Goal: Task Accomplishment & Management: Manage account settings

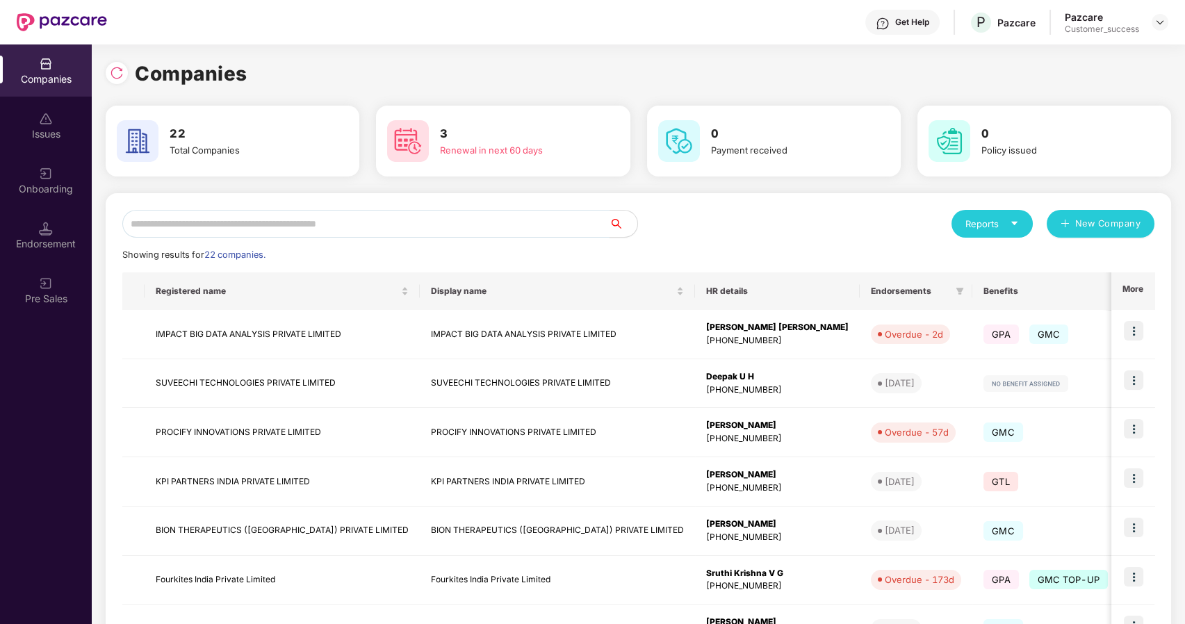
click at [555, 216] on input "text" at bounding box center [365, 224] width 487 height 28
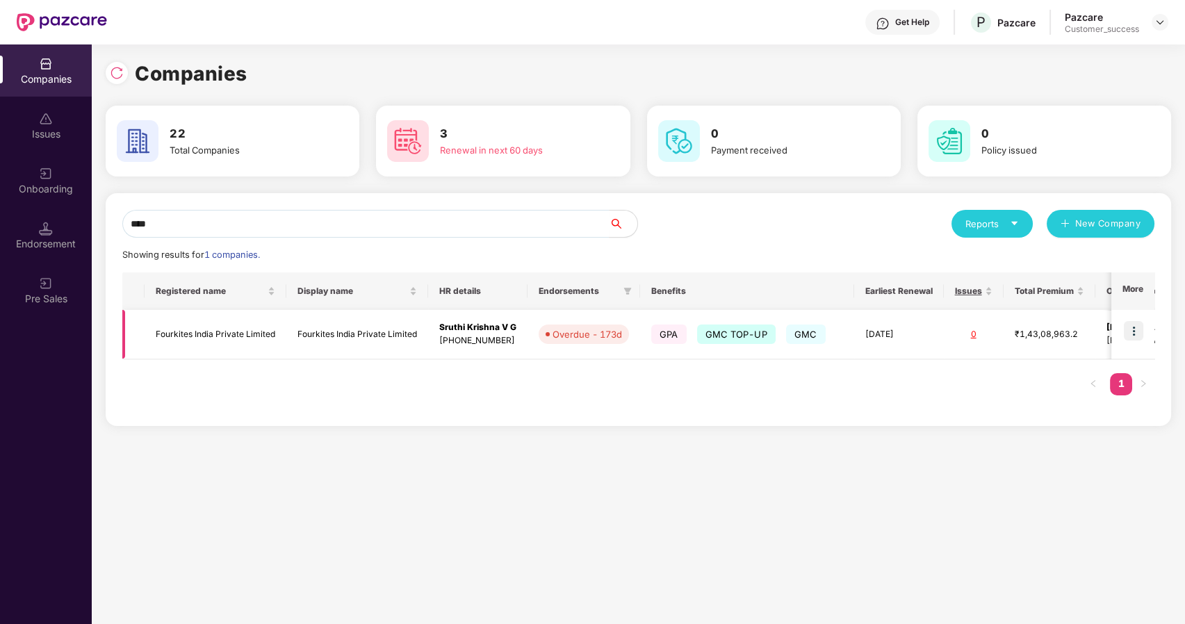
type input "****"
click at [1135, 327] on img at bounding box center [1133, 330] width 19 height 19
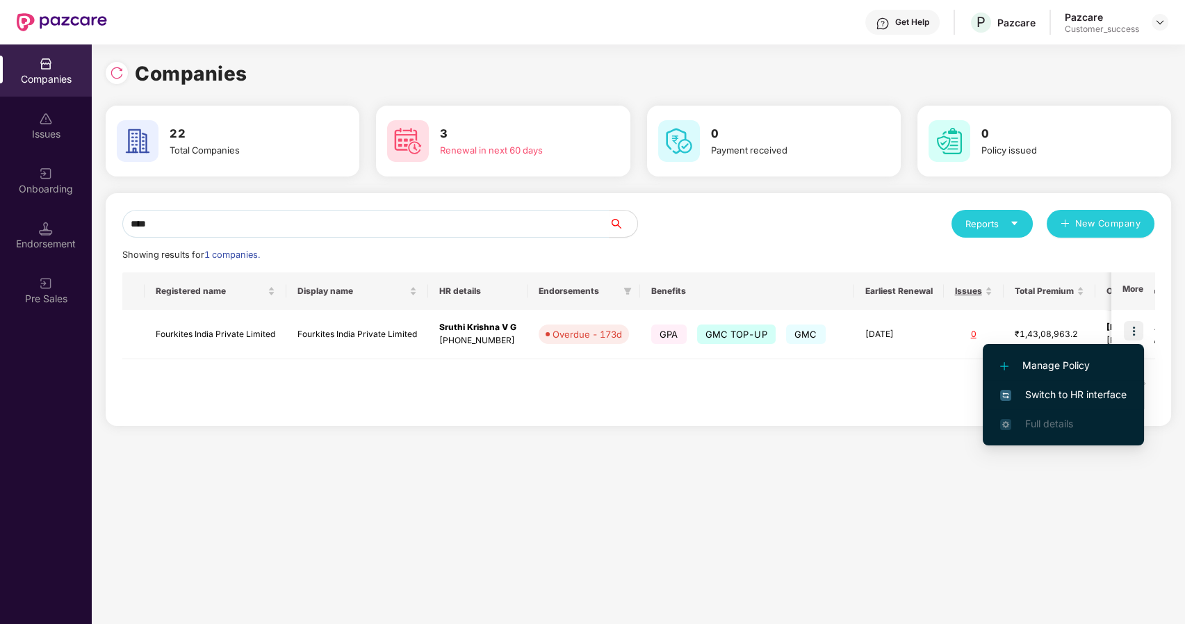
click at [1079, 396] on span "Switch to HR interface" at bounding box center [1063, 394] width 127 height 15
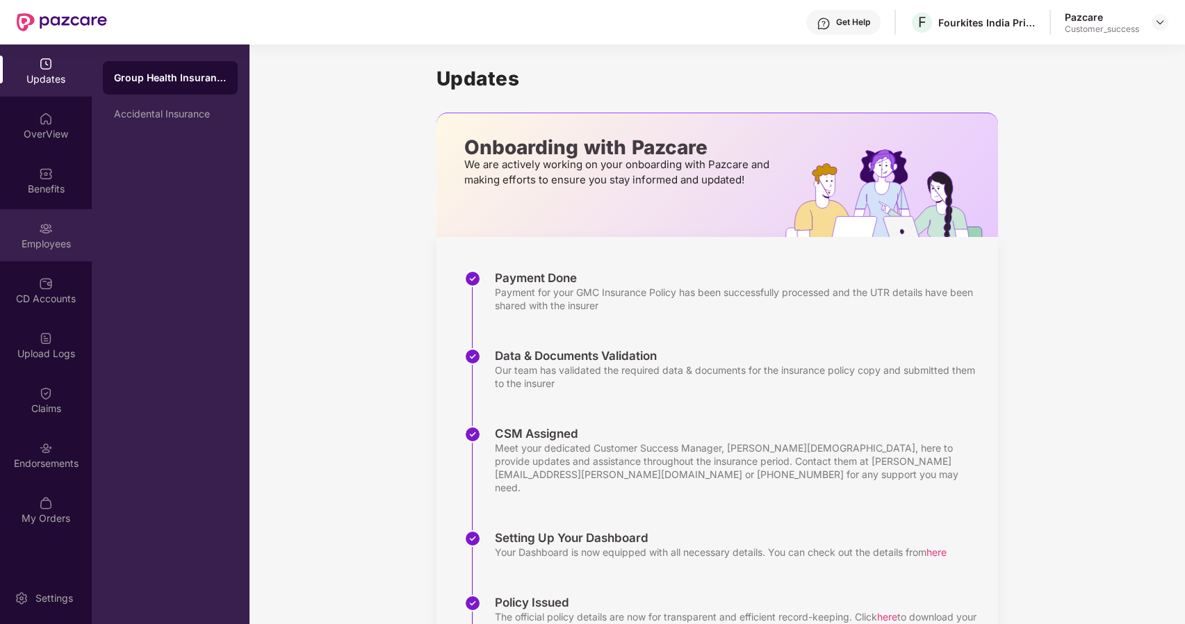
click at [49, 222] on img at bounding box center [46, 229] width 14 height 14
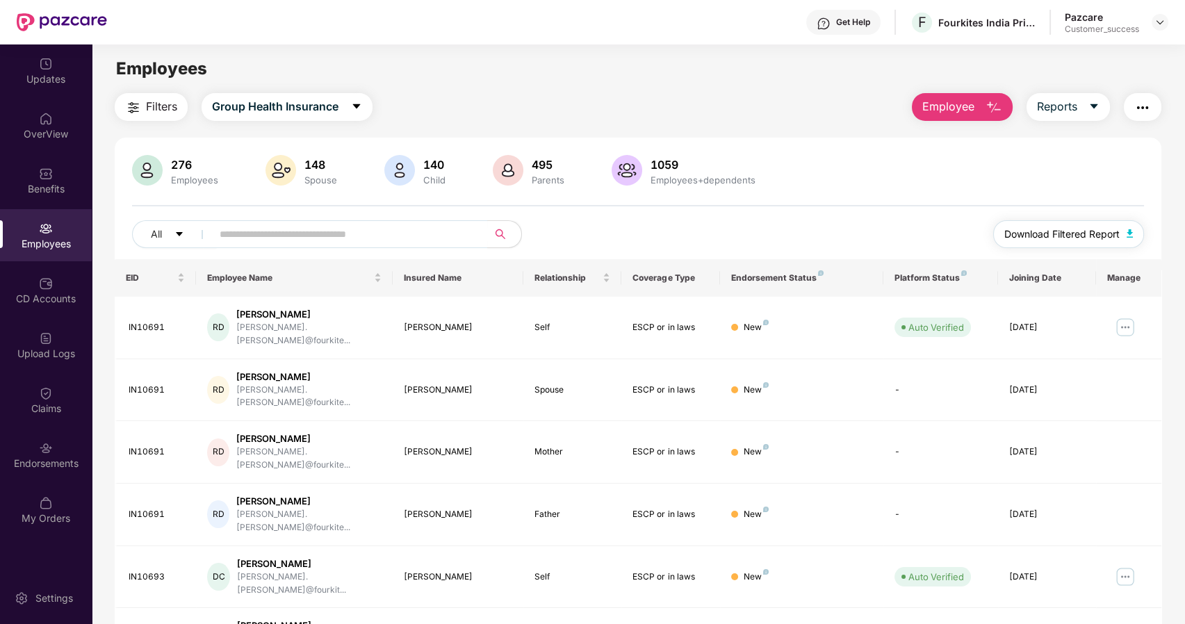
click at [1069, 240] on span "Download Filtered Report" at bounding box center [1062, 234] width 115 height 15
click at [1159, 24] on img at bounding box center [1160, 22] width 11 height 11
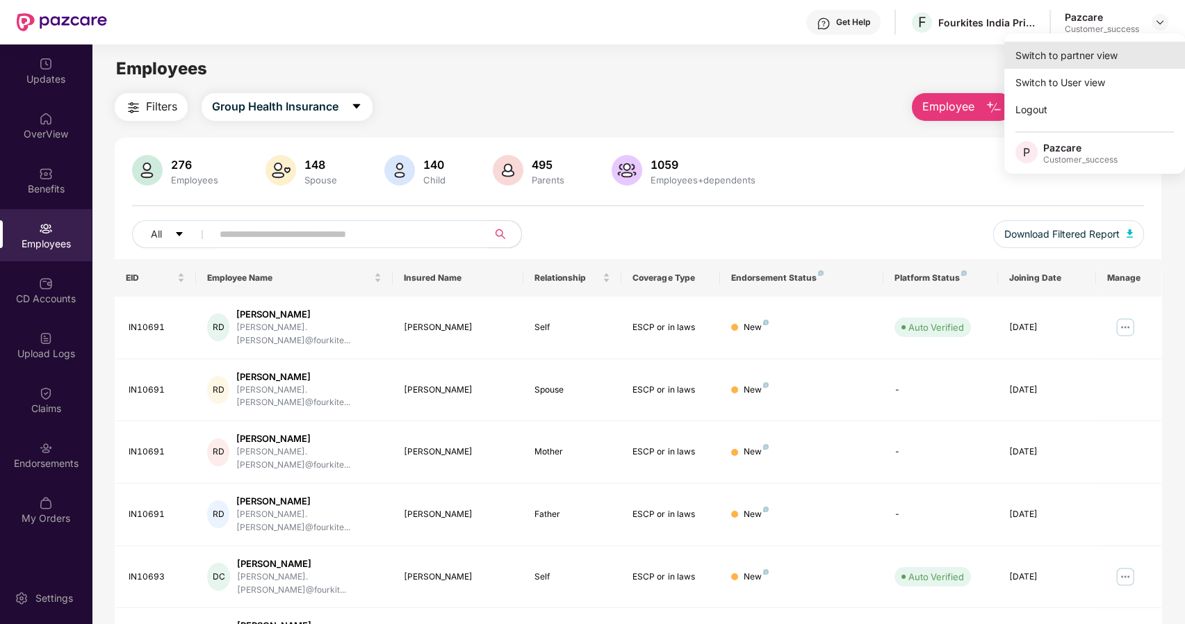
click at [1092, 55] on div "Switch to partner view" at bounding box center [1095, 55] width 181 height 27
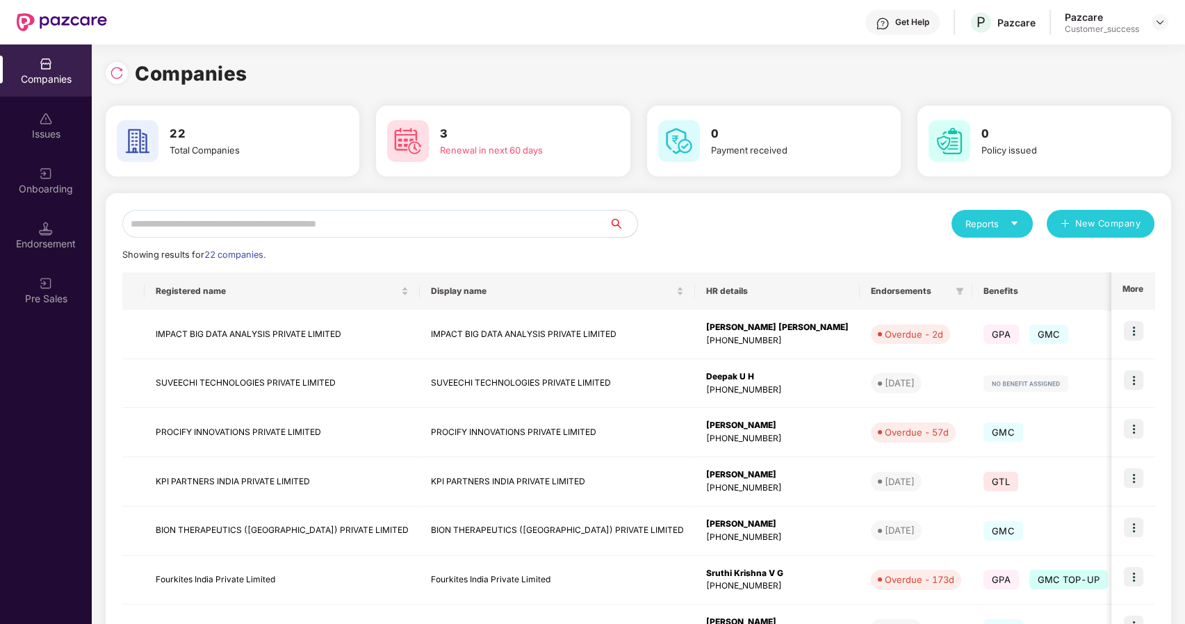
click at [395, 225] on input "text" at bounding box center [365, 224] width 487 height 28
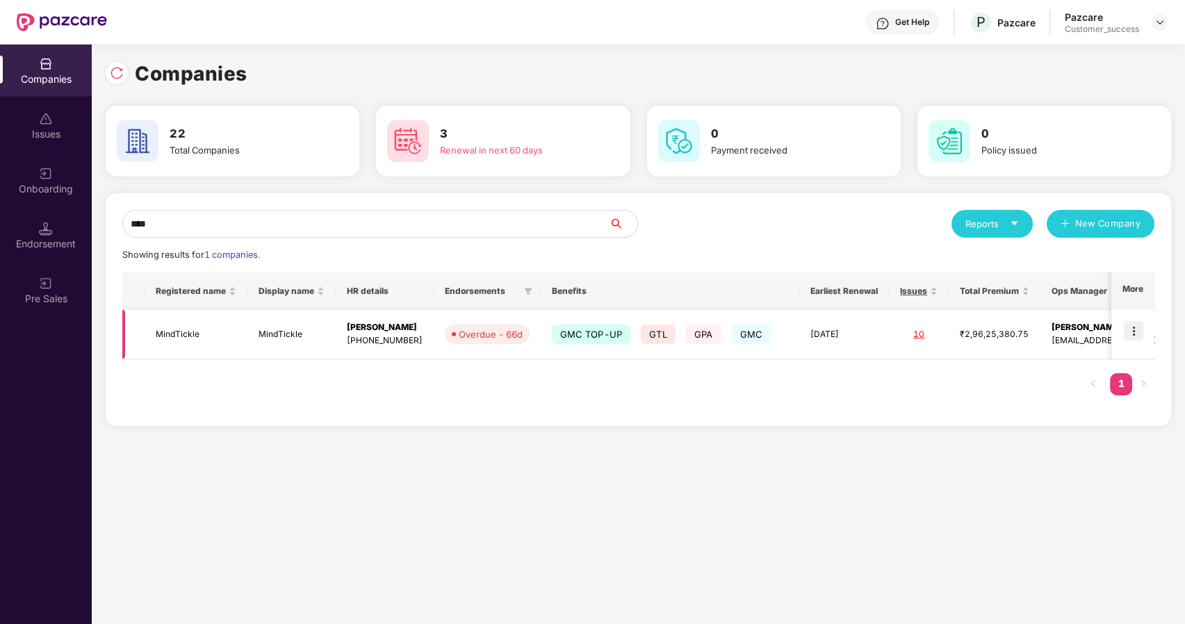
type input "****"
click at [1138, 324] on img at bounding box center [1133, 330] width 19 height 19
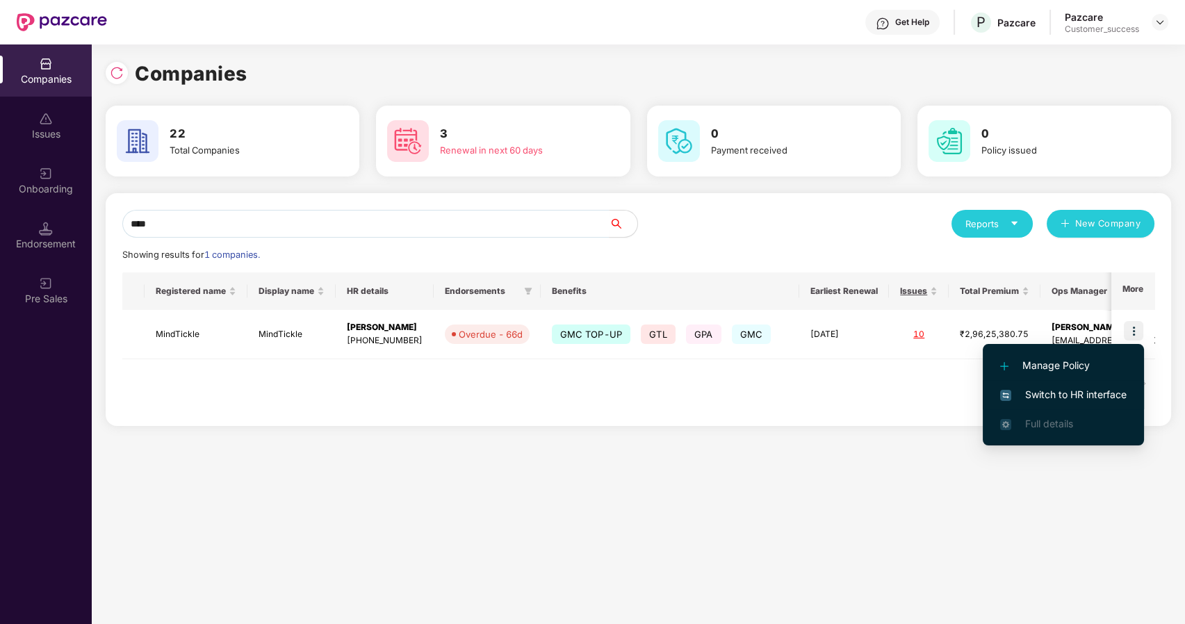
click at [1029, 398] on span "Switch to HR interface" at bounding box center [1063, 394] width 127 height 15
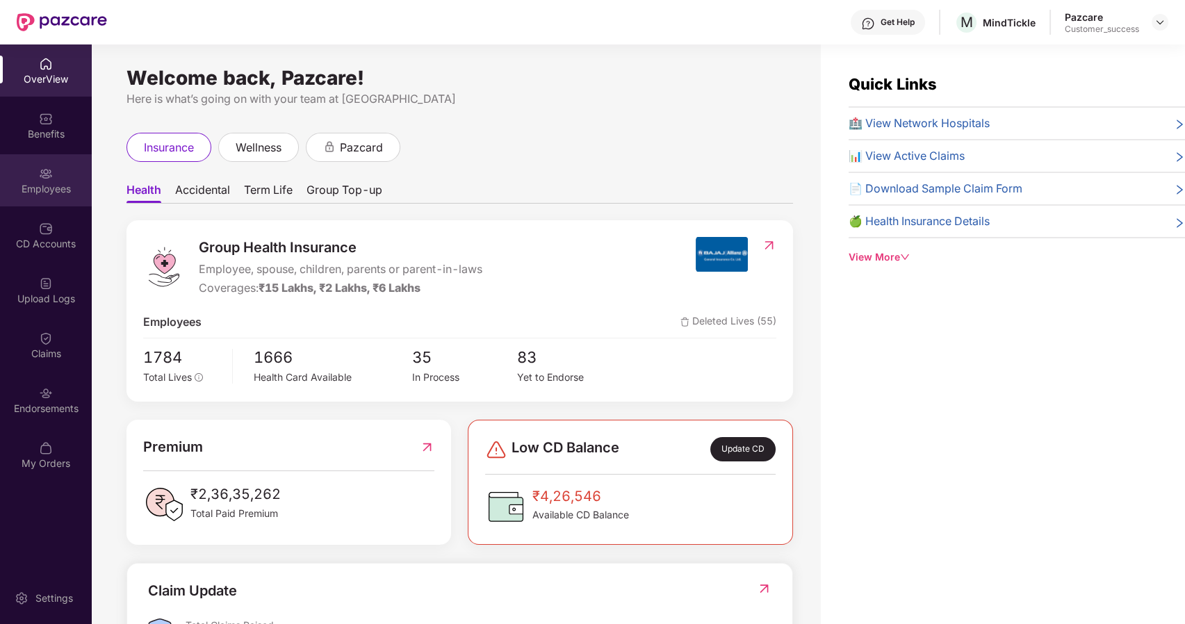
click at [49, 184] on div "Employees" at bounding box center [46, 189] width 92 height 14
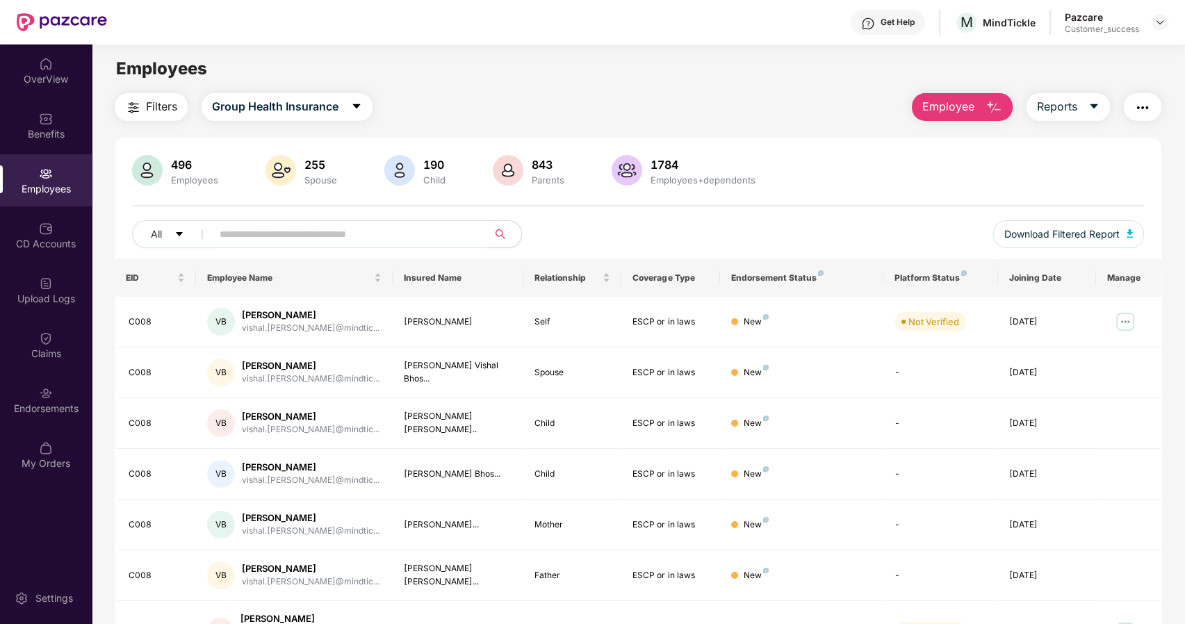
click at [245, 233] on input "text" at bounding box center [345, 234] width 250 height 21
paste input "******"
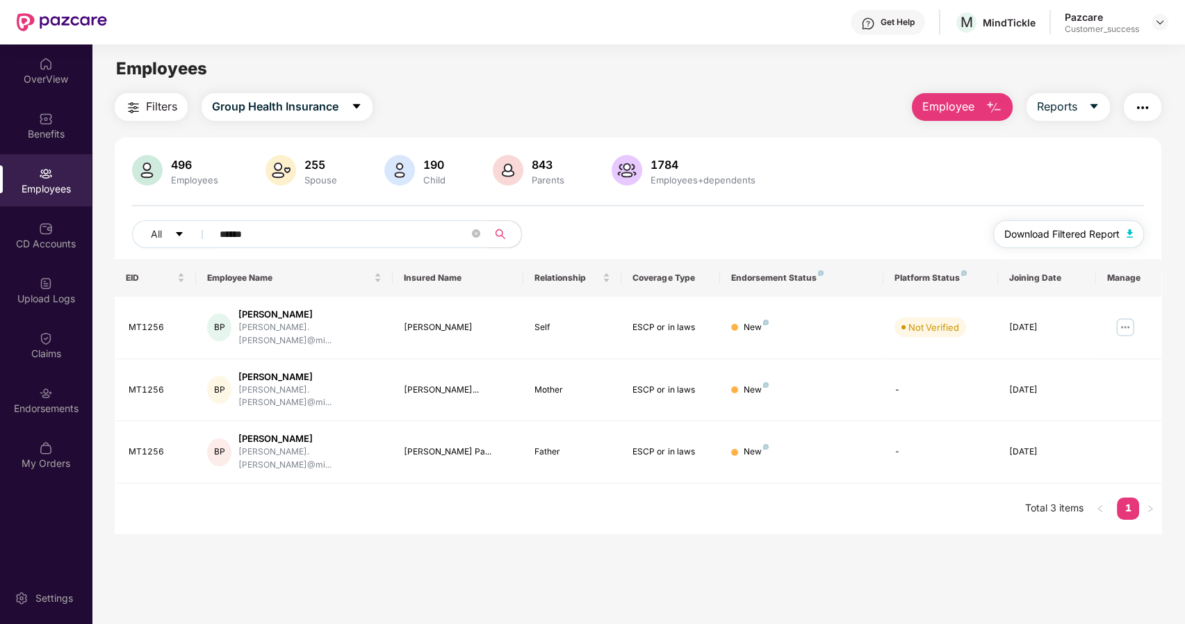
type input "******"
click at [1114, 230] on span "Download Filtered Report" at bounding box center [1062, 234] width 115 height 15
click at [980, 103] on button "Employee" at bounding box center [962, 107] width 101 height 28
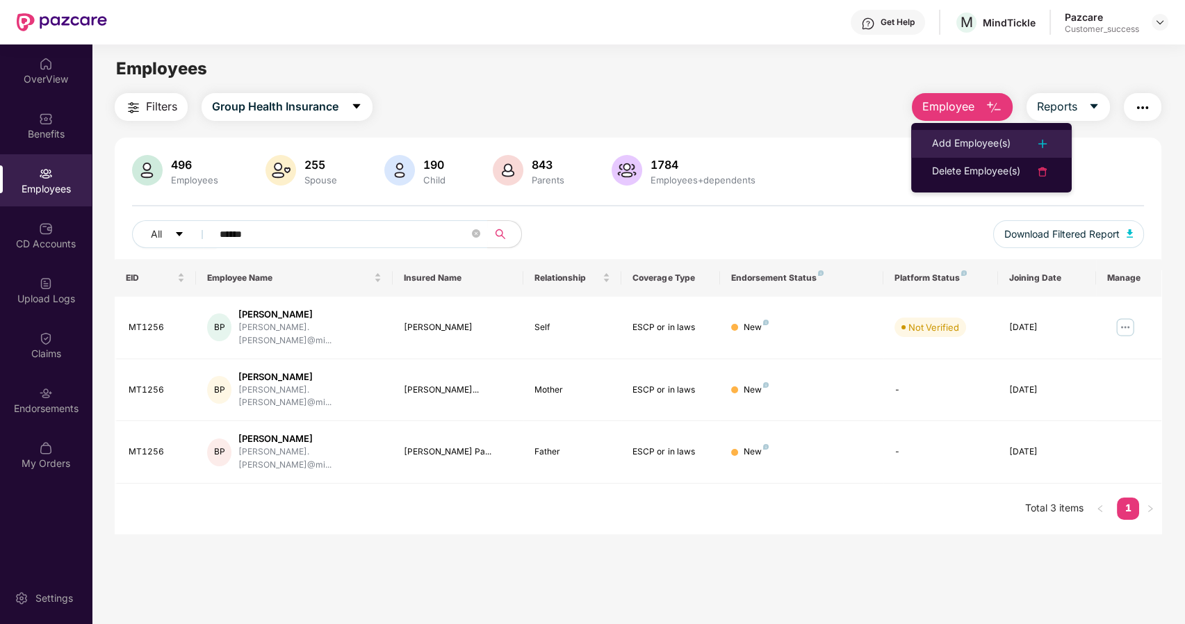
click at [986, 130] on ul "Add Employee(s) Delete Employee(s)" at bounding box center [991, 158] width 161 height 70
click at [1000, 136] on div "Add Employee(s)" at bounding box center [971, 144] width 79 height 17
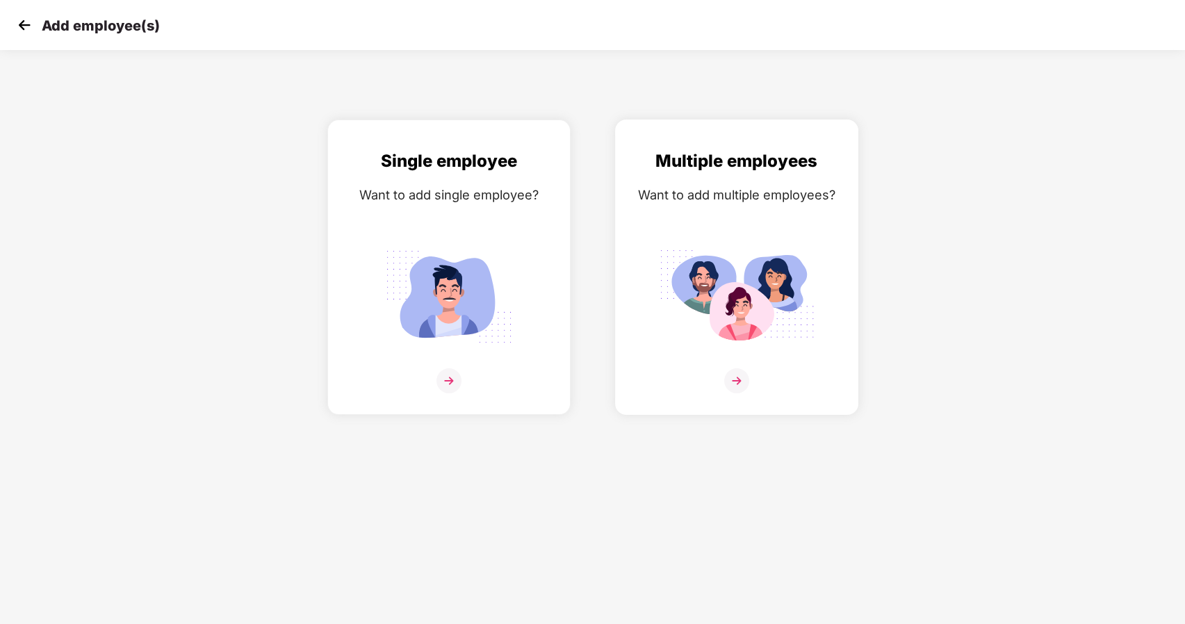
click at [726, 364] on div "Multiple employees Want to add multiple employees?" at bounding box center [737, 279] width 214 height 263
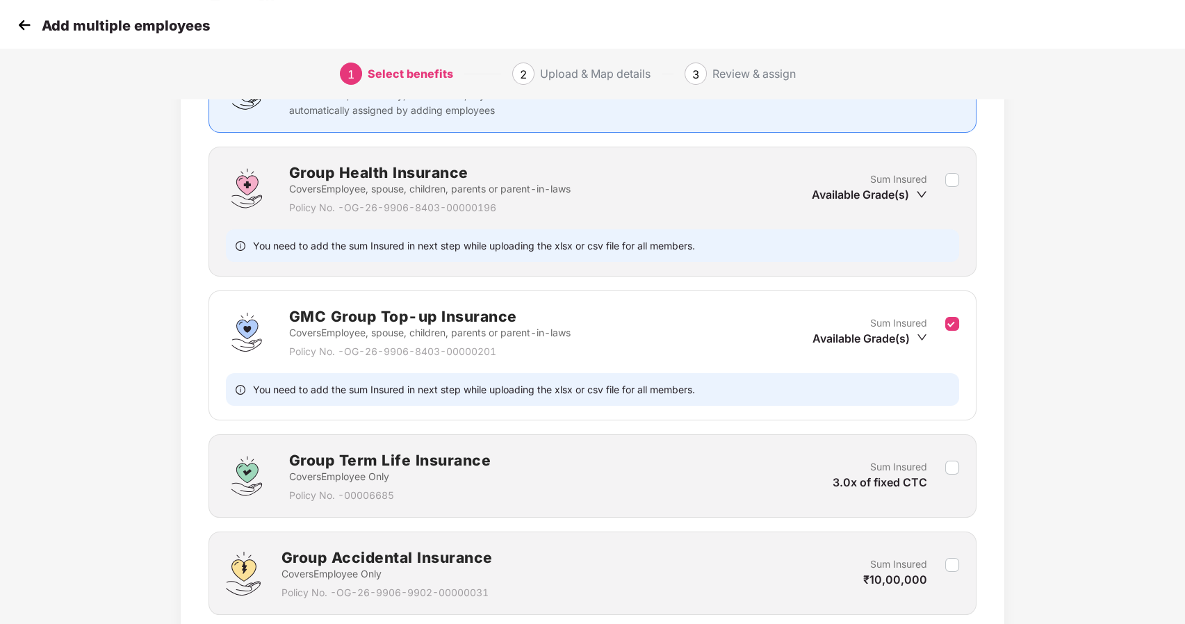
scroll to position [259, 1]
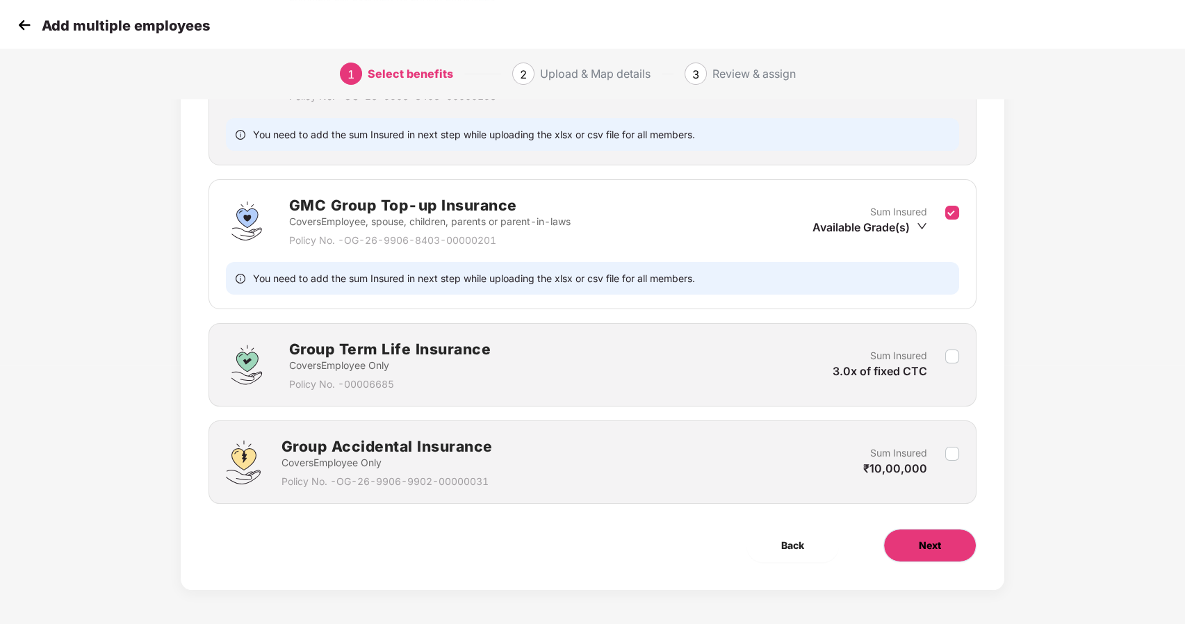
click at [927, 544] on span "Next" at bounding box center [930, 545] width 22 height 15
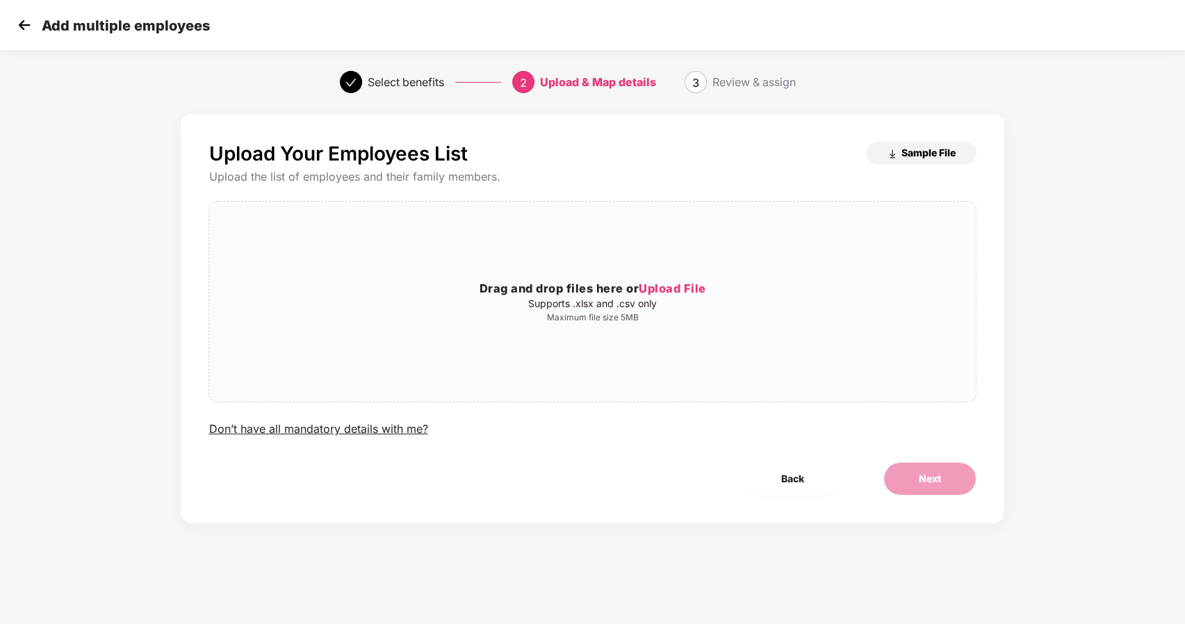
click at [909, 149] on span "Sample File" at bounding box center [929, 152] width 54 height 13
click at [680, 281] on h3 "Drag and drop files here or Upload File" at bounding box center [592, 289] width 766 height 18
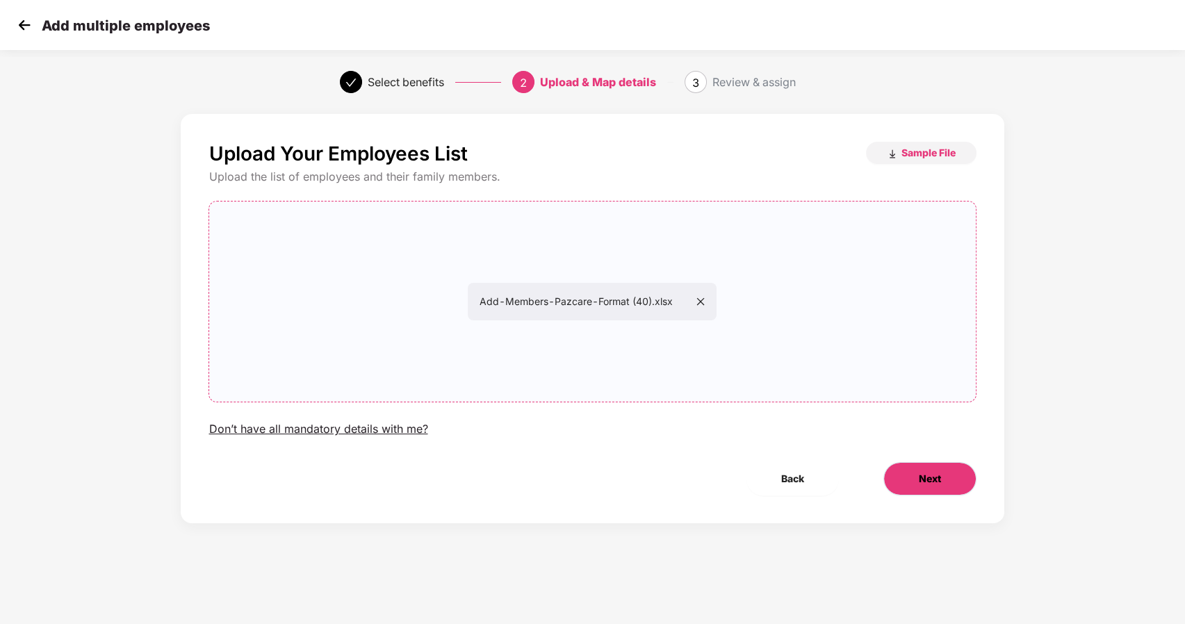
click at [922, 468] on button "Next" at bounding box center [930, 478] width 93 height 33
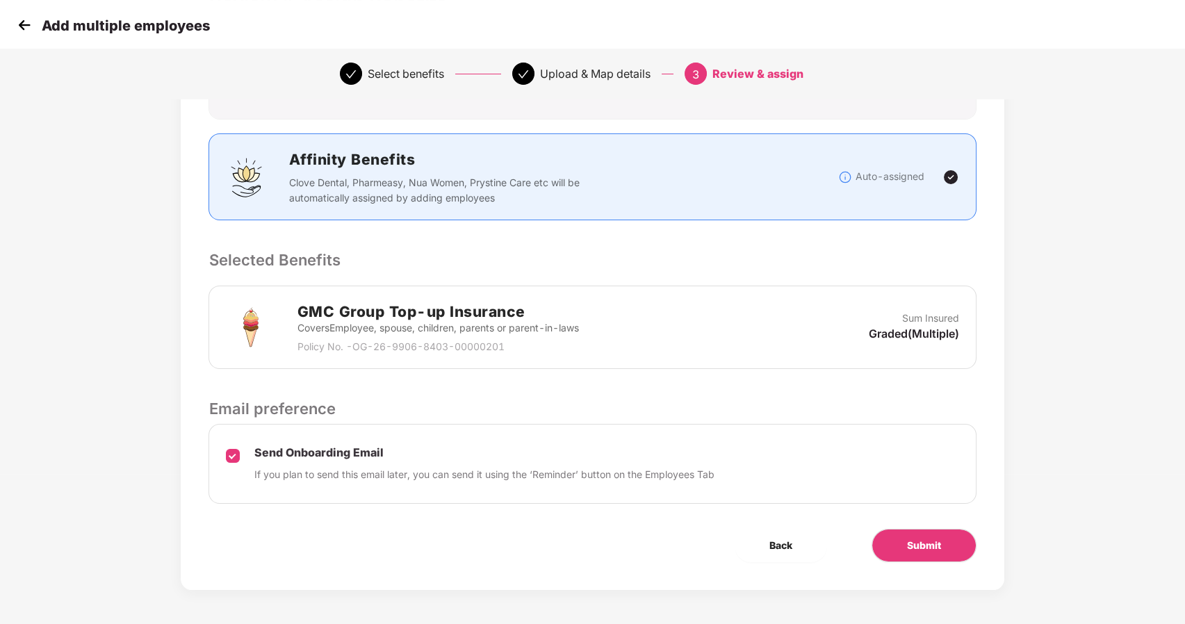
scroll to position [149, 1]
click at [918, 549] on span "Submit" at bounding box center [924, 546] width 34 height 15
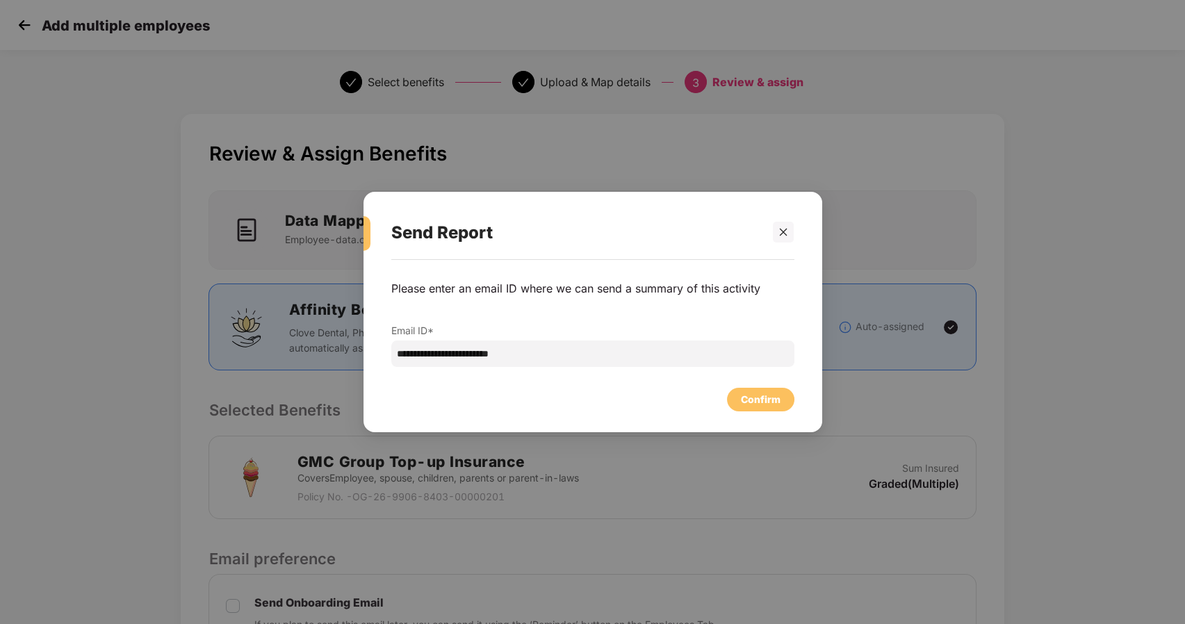
click at [754, 386] on div "Confirm" at bounding box center [592, 396] width 403 height 31
click at [757, 396] on div "Confirm" at bounding box center [761, 399] width 40 height 15
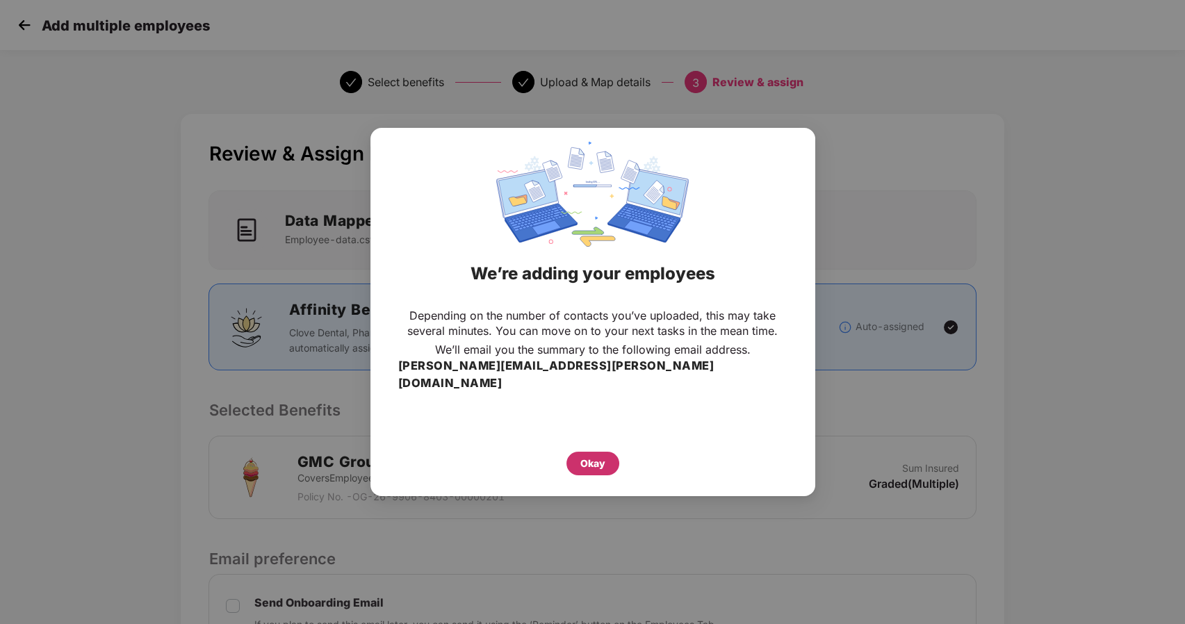
click at [582, 456] on div "Okay" at bounding box center [593, 463] width 25 height 15
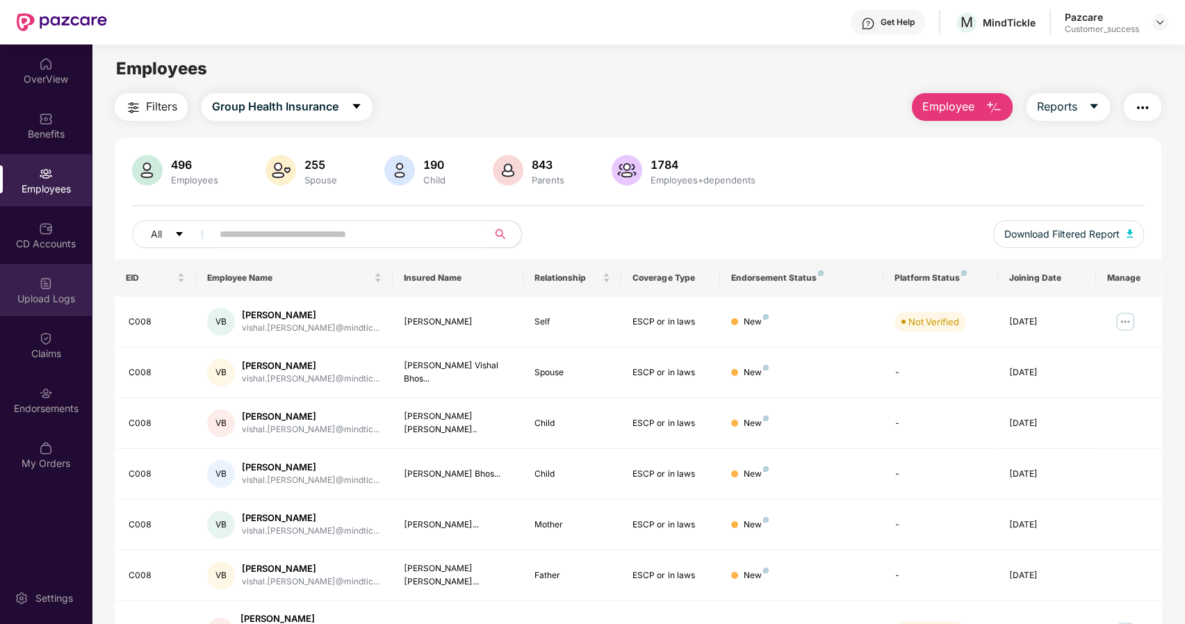
click at [49, 303] on div "Upload Logs" at bounding box center [46, 299] width 92 height 14
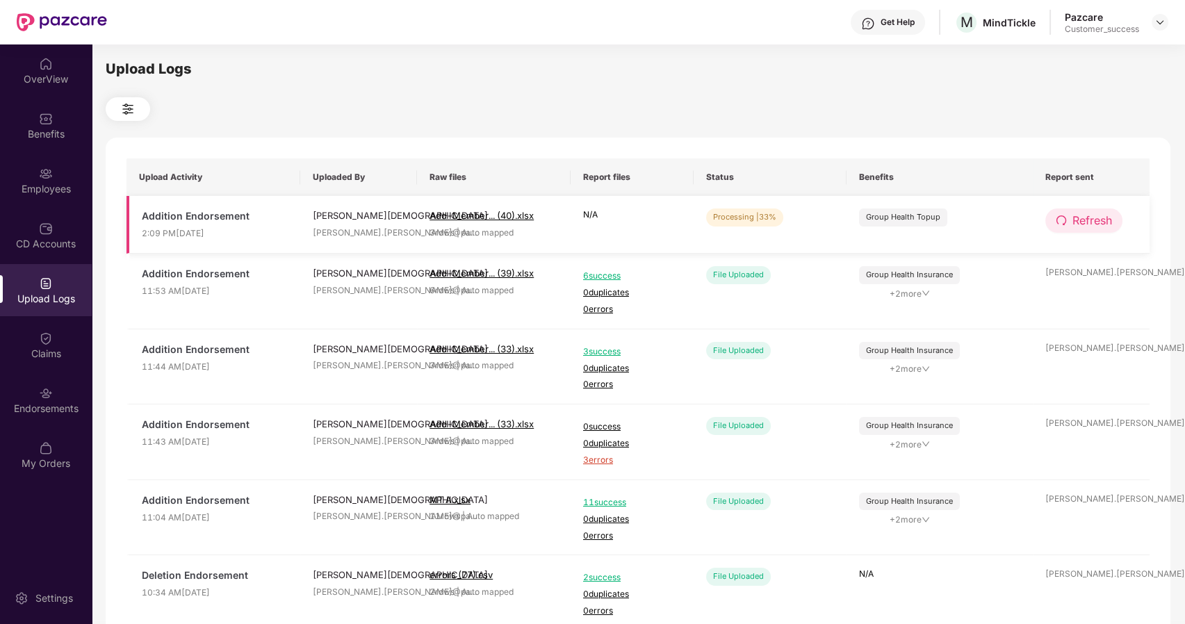
click at [1092, 218] on span "Refresh" at bounding box center [1093, 220] width 40 height 17
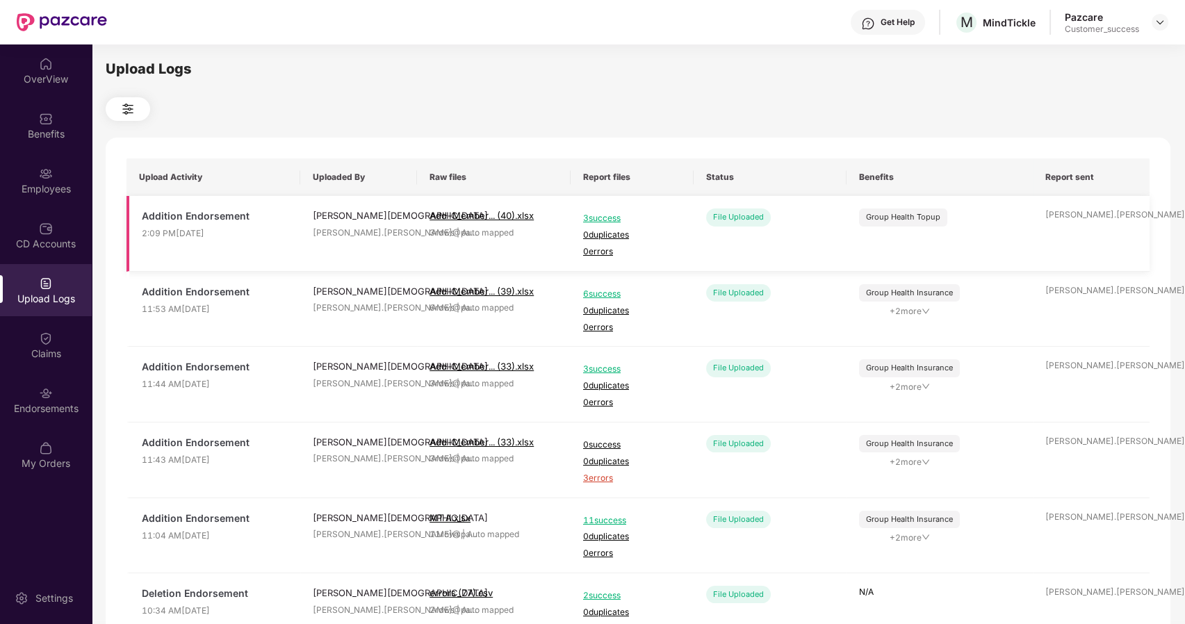
click at [611, 218] on span "3 success" at bounding box center [632, 218] width 98 height 13
click at [44, 178] on img at bounding box center [46, 174] width 14 height 14
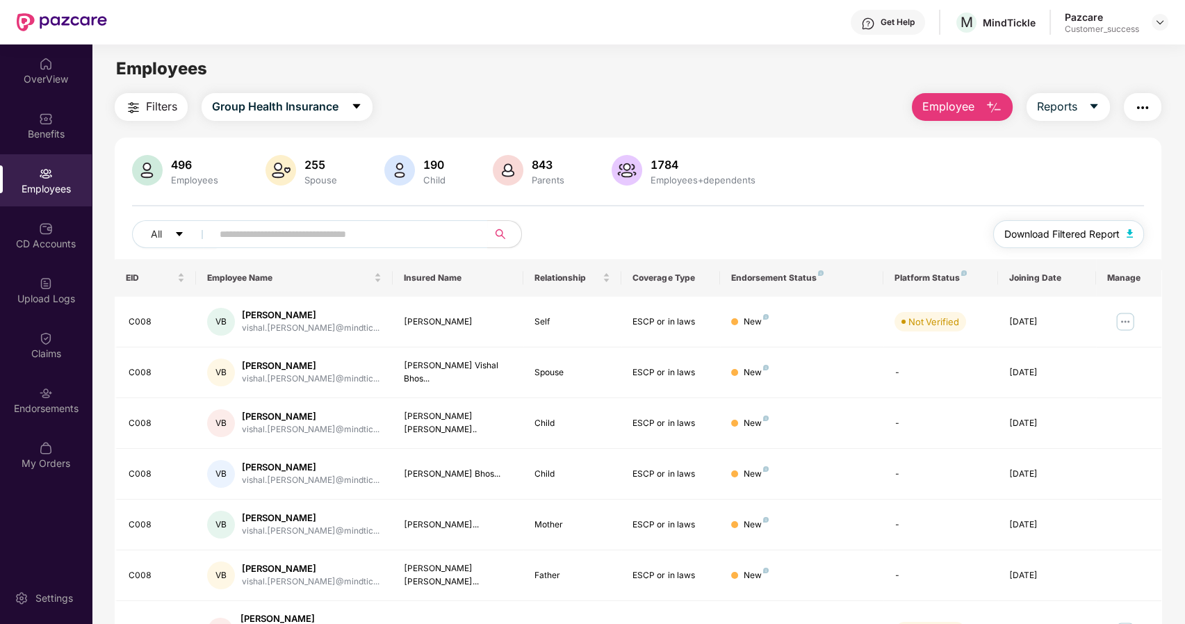
click at [1033, 231] on span "Download Filtered Report" at bounding box center [1062, 234] width 115 height 15
click at [1162, 20] on img at bounding box center [1160, 22] width 11 height 11
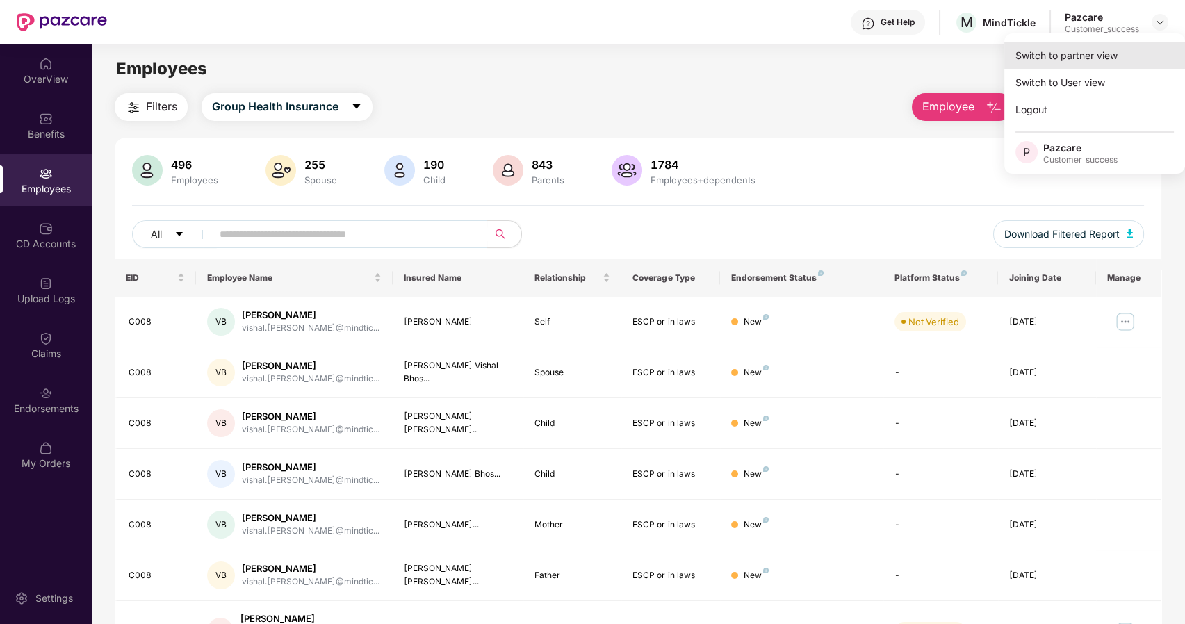
click at [1103, 49] on div "Switch to partner view" at bounding box center [1095, 55] width 181 height 27
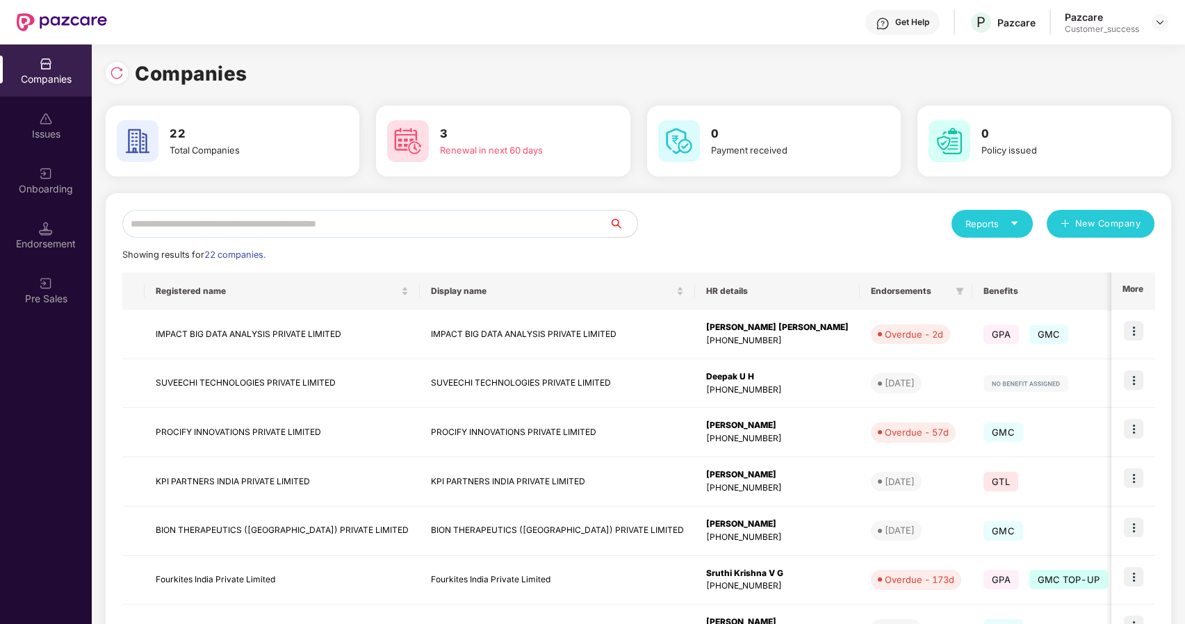
click at [350, 220] on input "text" at bounding box center [365, 224] width 487 height 28
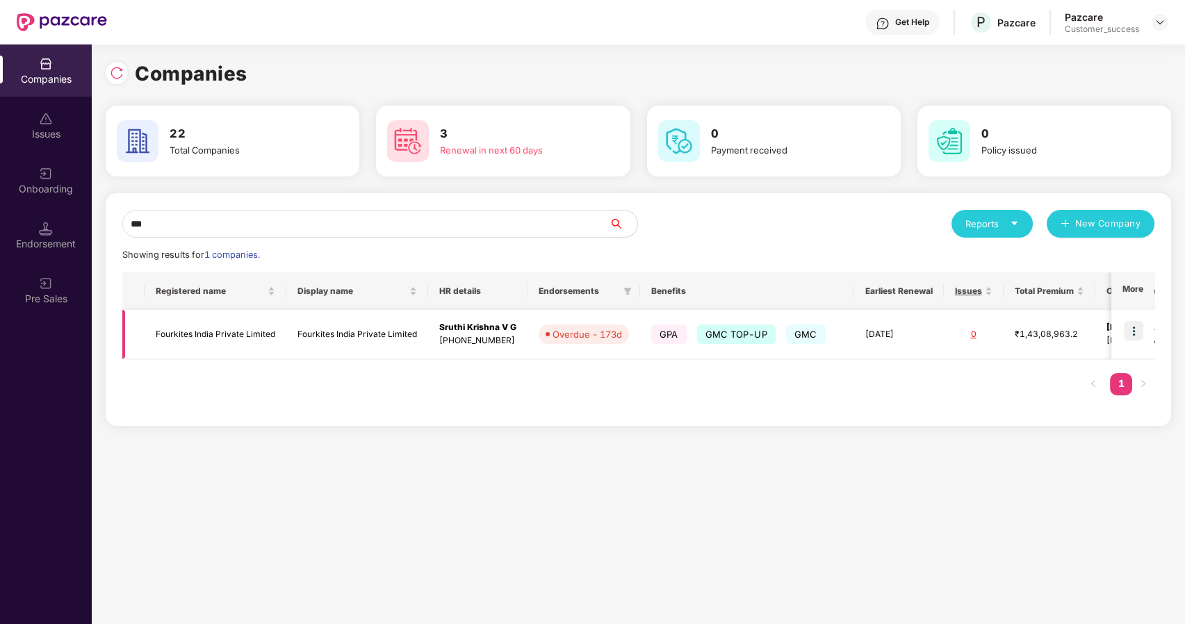
type input "***"
click at [1139, 327] on img at bounding box center [1133, 330] width 19 height 19
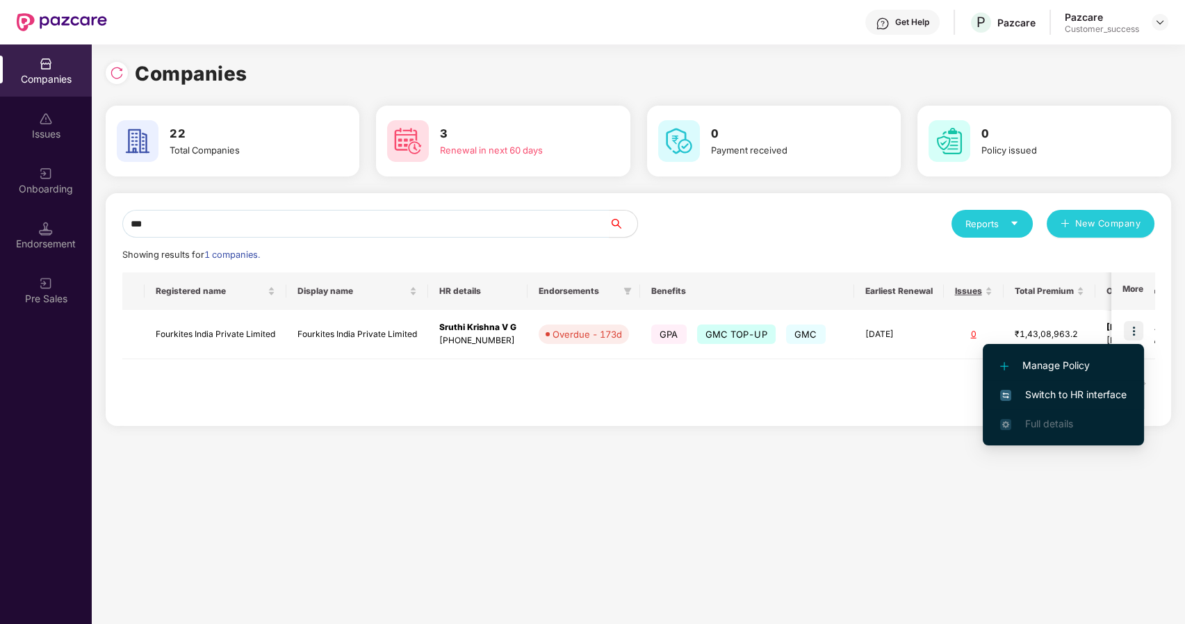
click at [1079, 387] on span "Switch to HR interface" at bounding box center [1063, 394] width 127 height 15
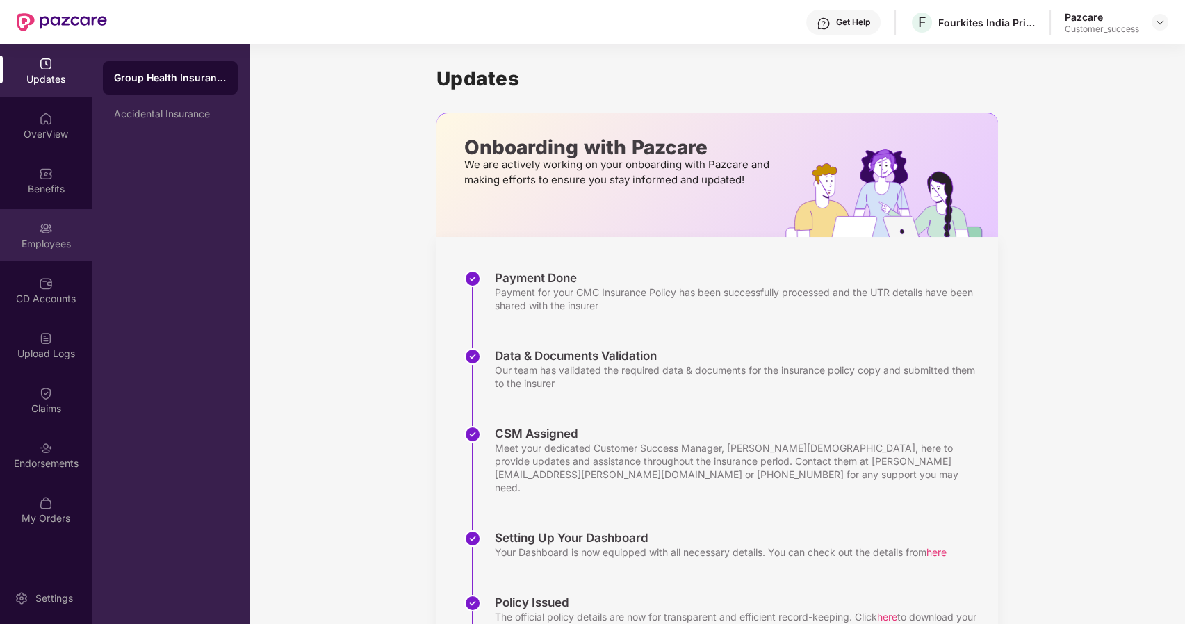
click at [55, 245] on div "Employees" at bounding box center [46, 244] width 92 height 14
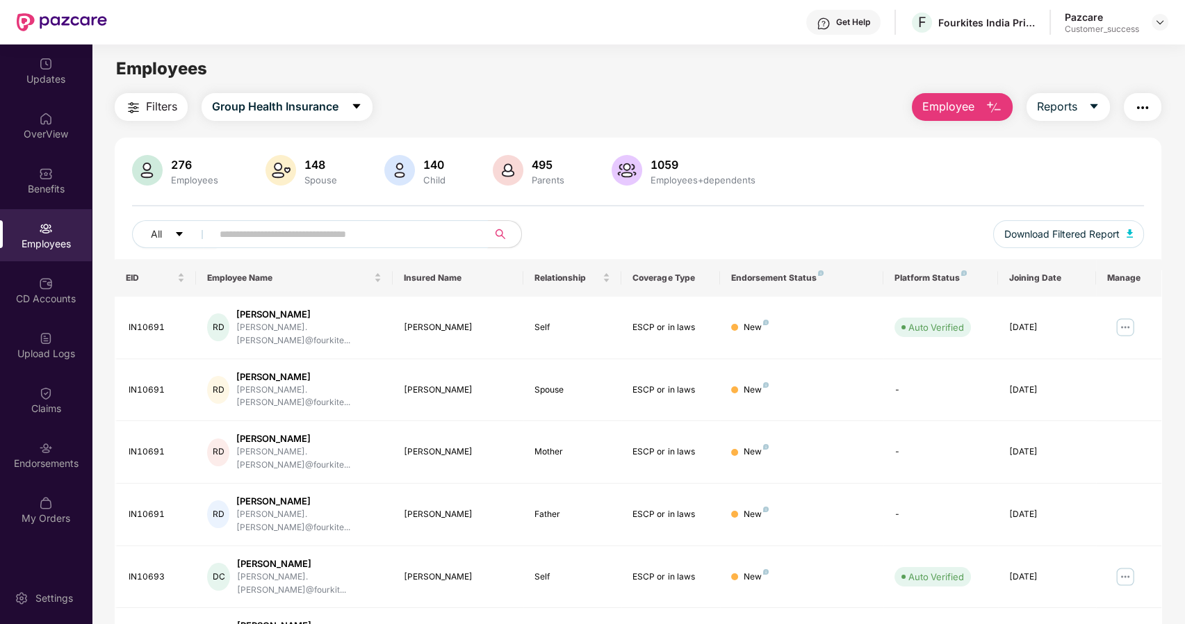
click at [309, 240] on input "text" at bounding box center [345, 234] width 250 height 21
click at [50, 442] on img at bounding box center [46, 448] width 14 height 14
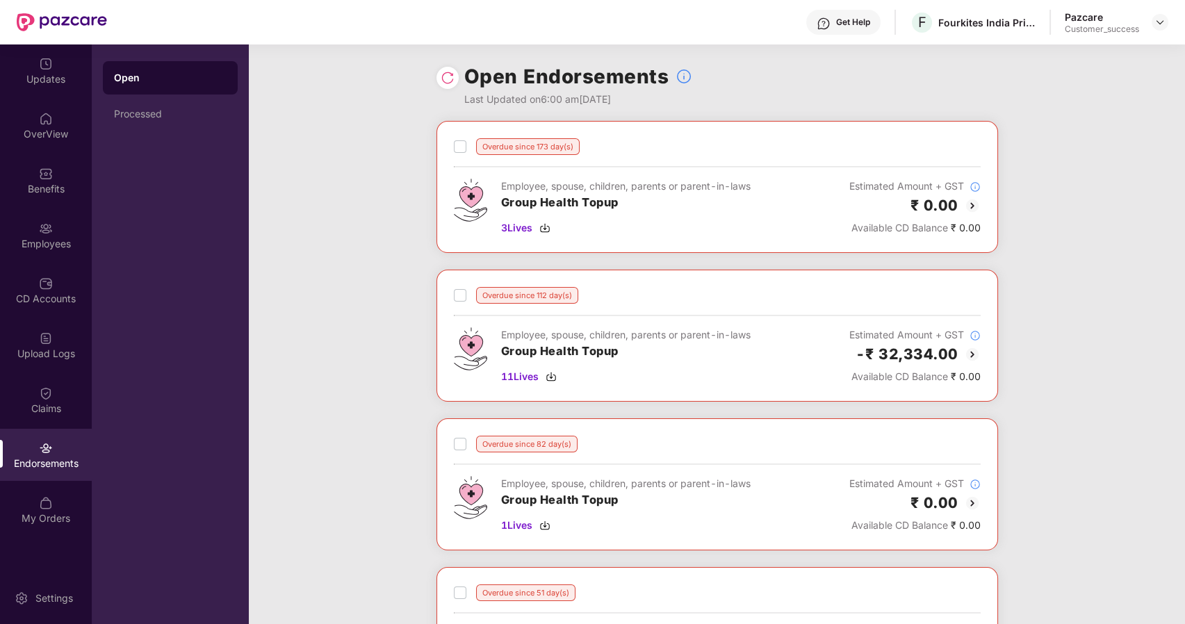
scroll to position [674, 0]
